Goal: Find specific page/section: Find specific page/section

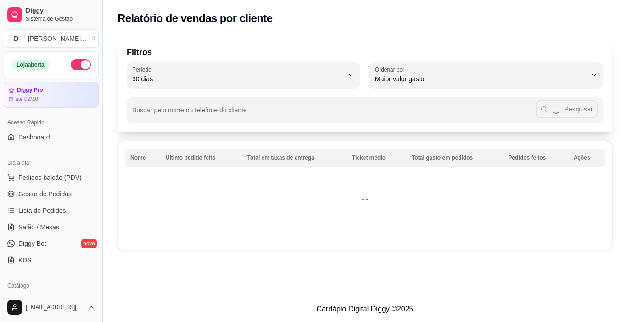
select select "30"
select select "HIGHEST_TOTAL_SPENT_WITH_ORDERS"
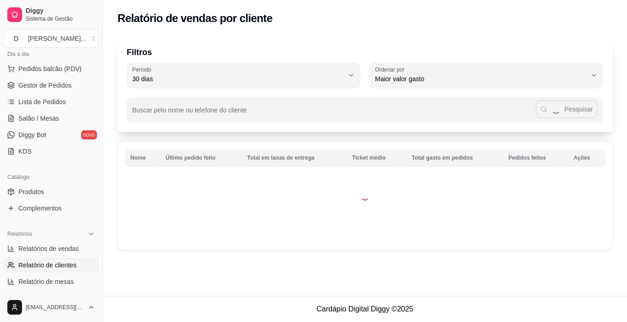
select select "TOTAL_OF_ORDERS"
select select "7"
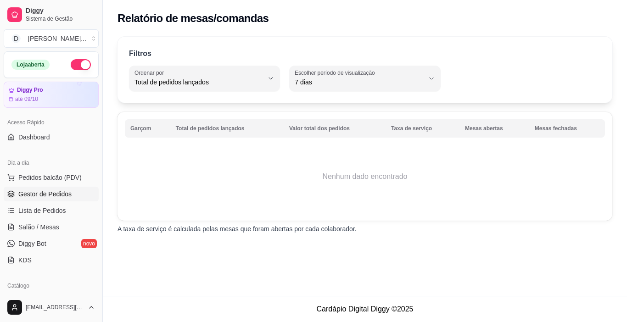
click at [58, 192] on span "Gestor de Pedidos" at bounding box center [44, 194] width 53 height 9
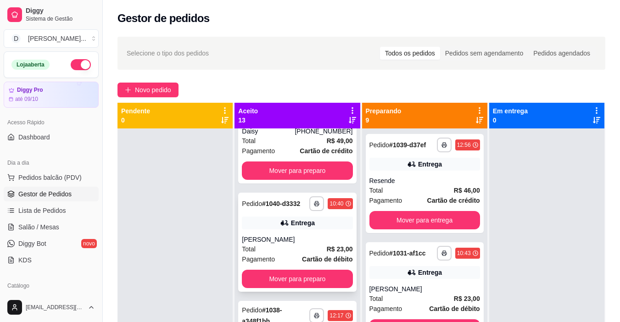
scroll to position [551, 0]
